Goal: Find specific page/section: Find specific page/section

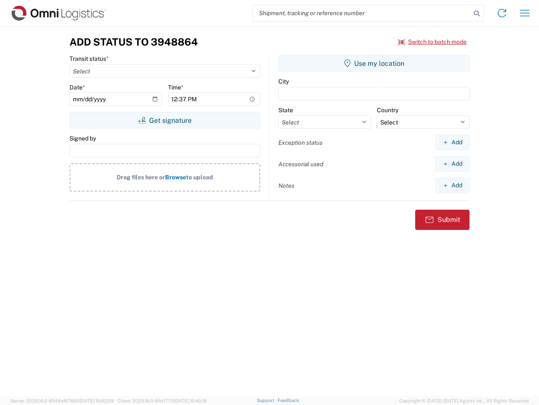
click at [362, 13] on input "search" at bounding box center [362, 13] width 218 height 16
click at [477, 13] on icon at bounding box center [477, 14] width 12 height 12
click at [502, 13] on icon at bounding box center [502, 12] width 13 height 13
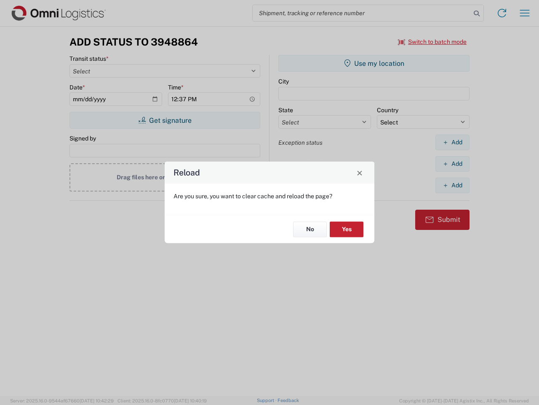
click at [525, 13] on div "Reload Are you sure, you want to clear cache and reload the page? No Yes" at bounding box center [269, 202] width 539 height 405
click at [433, 42] on div "Reload Are you sure, you want to clear cache and reload the page? No Yes" at bounding box center [269, 202] width 539 height 405
click at [165, 120] on div "Reload Are you sure, you want to clear cache and reload the page? No Yes" at bounding box center [269, 202] width 539 height 405
click at [374, 63] on div "Reload Are you sure, you want to clear cache and reload the page? No Yes" at bounding box center [269, 202] width 539 height 405
click at [453, 142] on div "Reload Are you sure, you want to clear cache and reload the page? No Yes" at bounding box center [269, 202] width 539 height 405
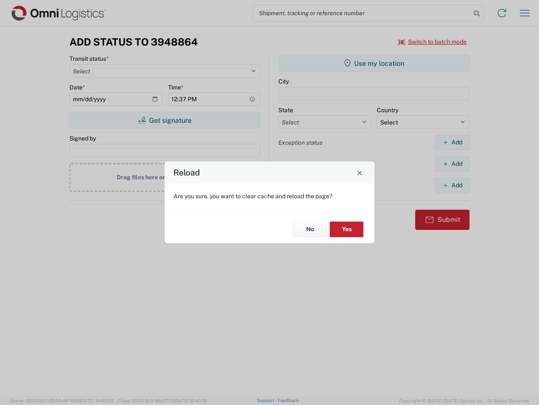
click at [453, 164] on div "Reload Are you sure, you want to clear cache and reload the page? No Yes" at bounding box center [269, 202] width 539 height 405
click at [453, 185] on div "Reload Are you sure, you want to clear cache and reload the page? No Yes" at bounding box center [269, 202] width 539 height 405
